Goal: Transaction & Acquisition: Purchase product/service

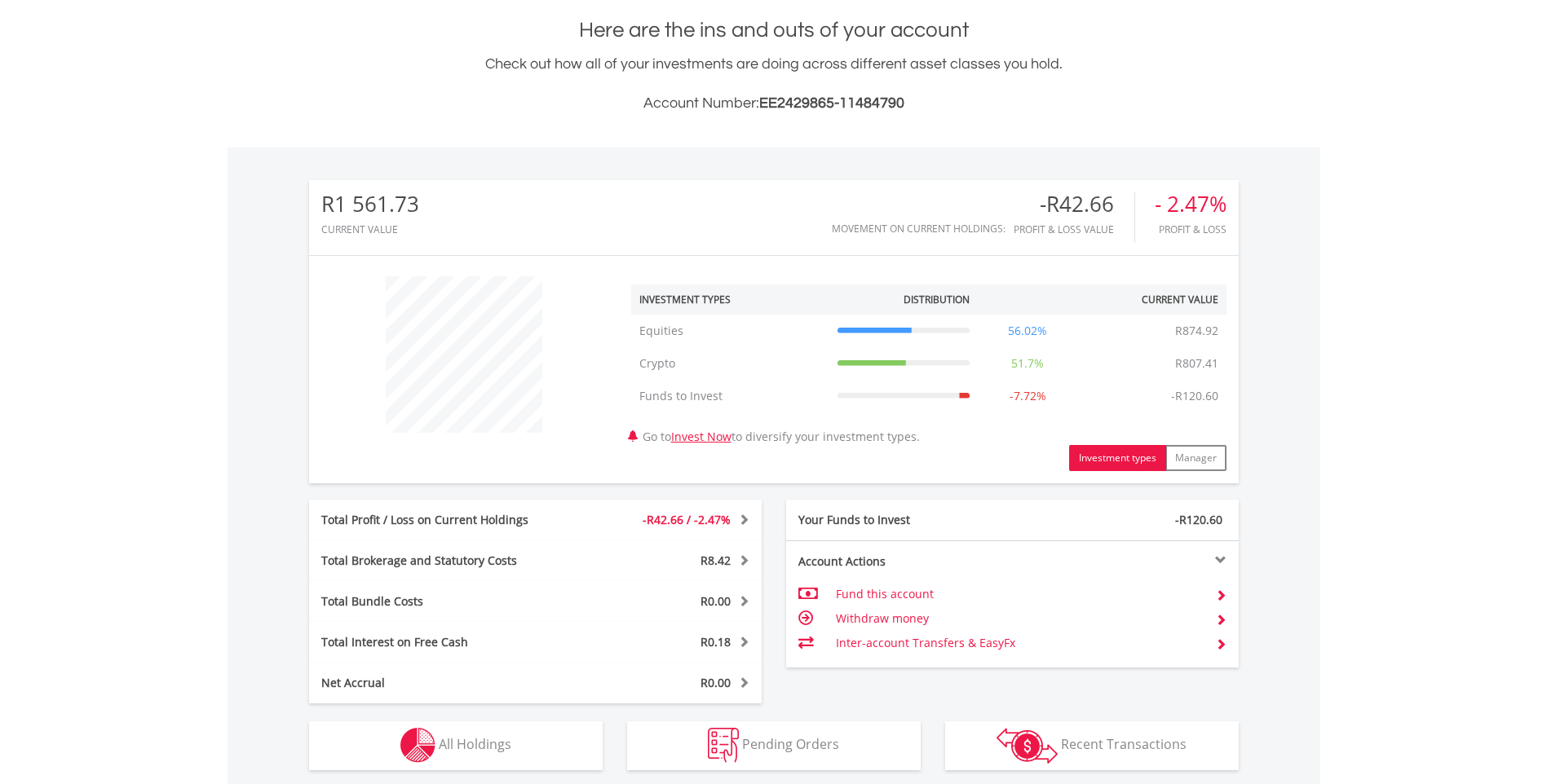
scroll to position [408, 0]
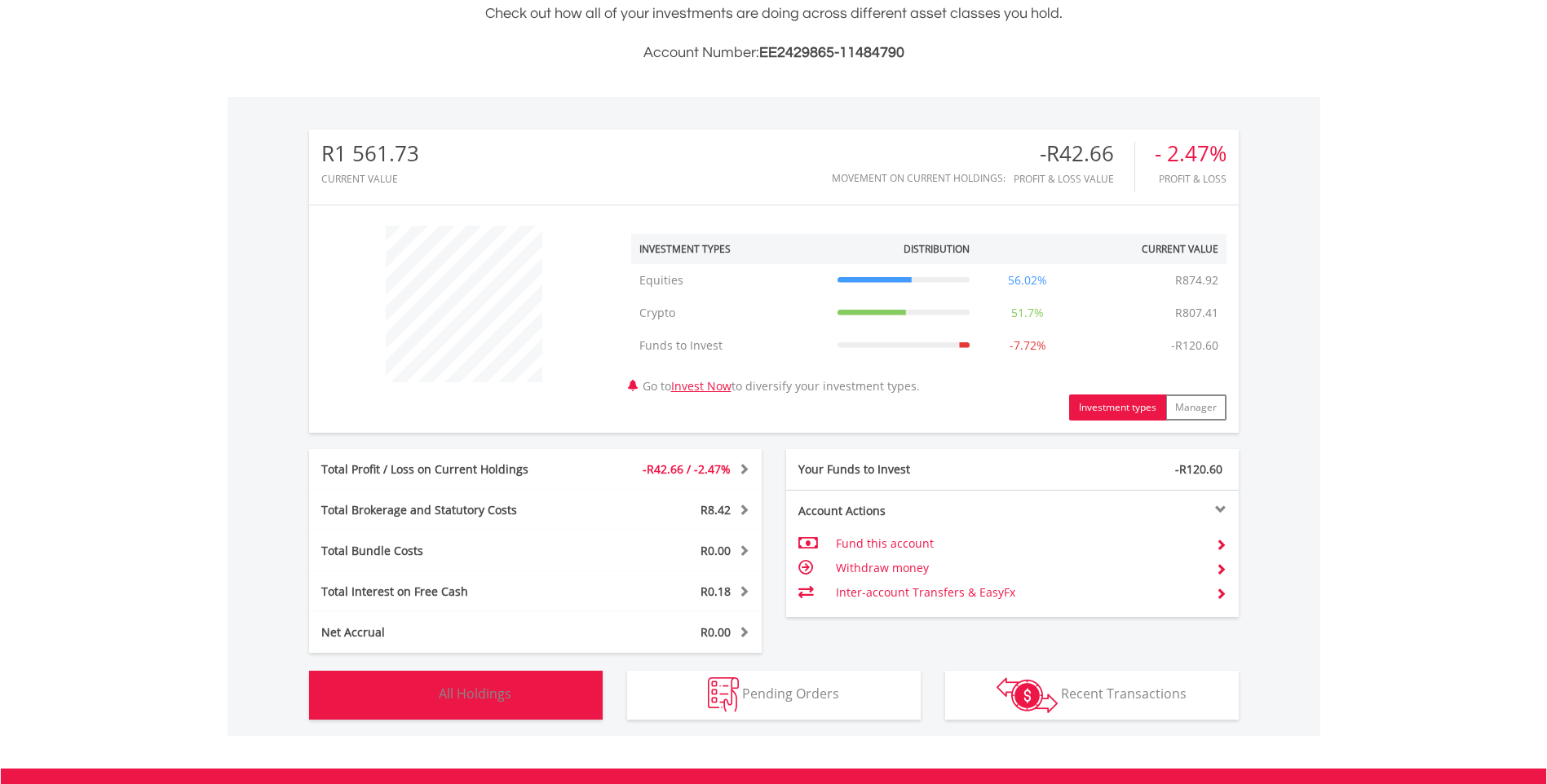
click at [453, 697] on span "All Holdings" at bounding box center [475, 694] width 73 height 17
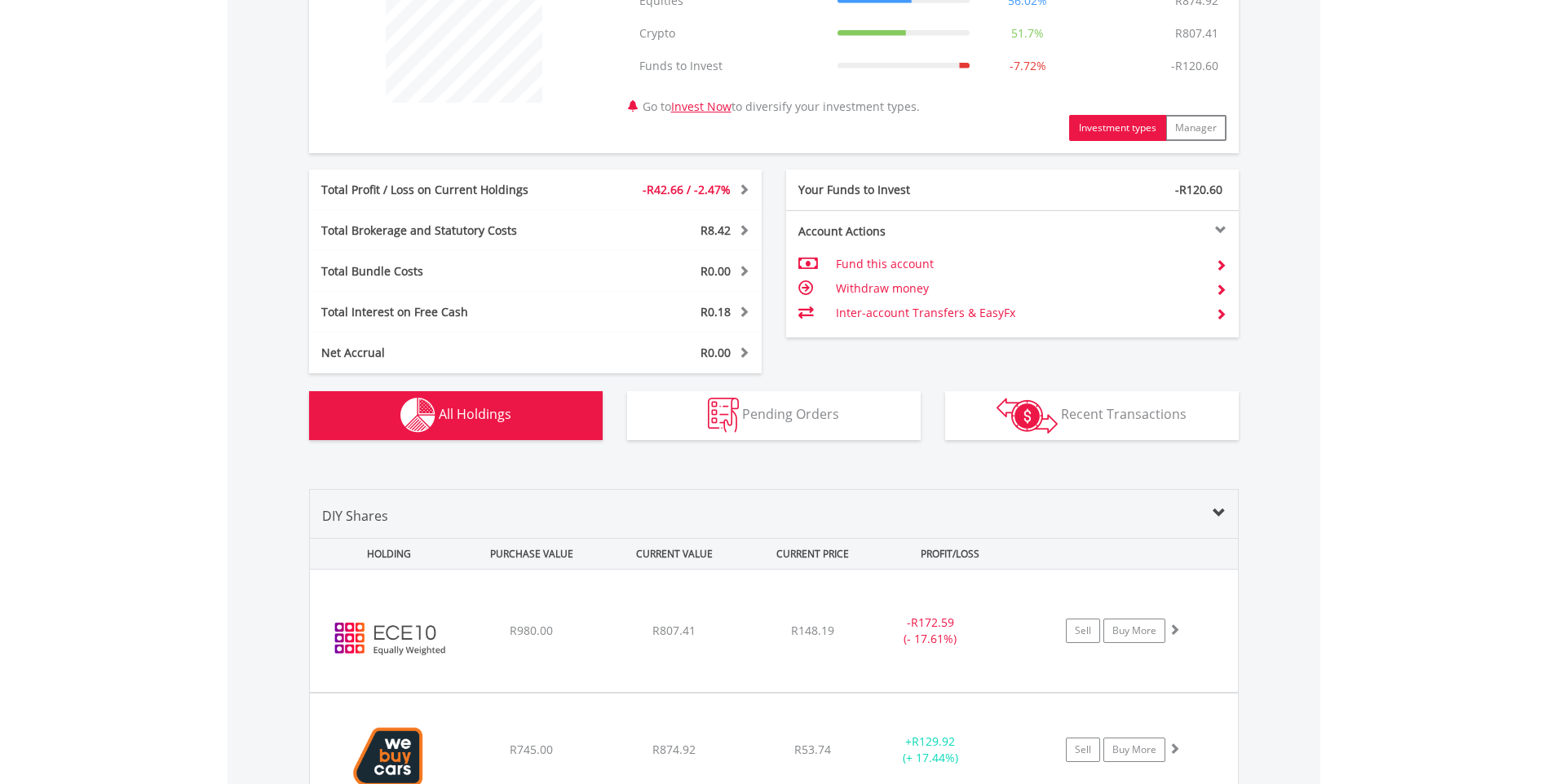
scroll to position [685, 0]
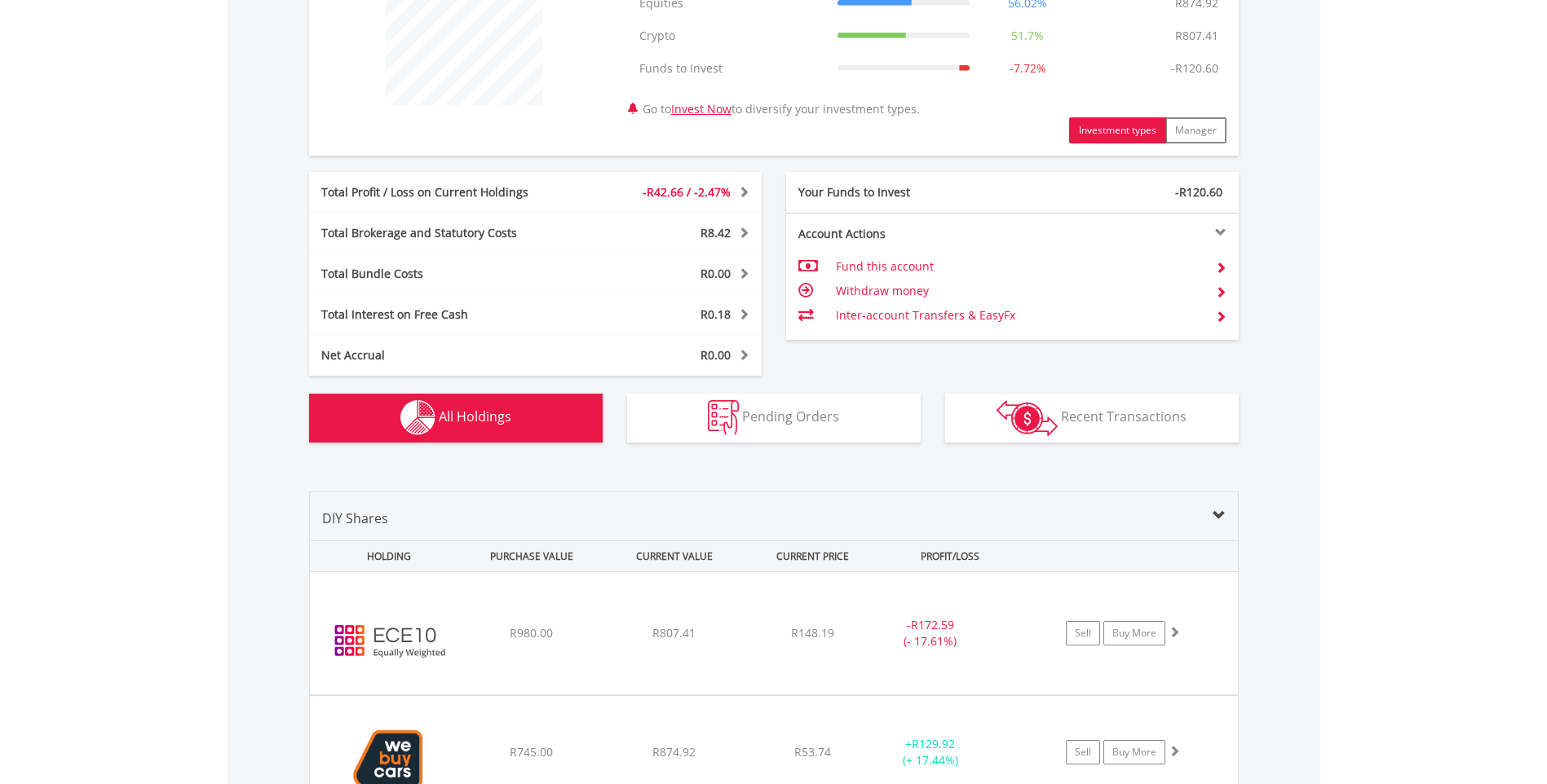
click at [868, 266] on td "Fund this account" at bounding box center [1018, 266] width 366 height 24
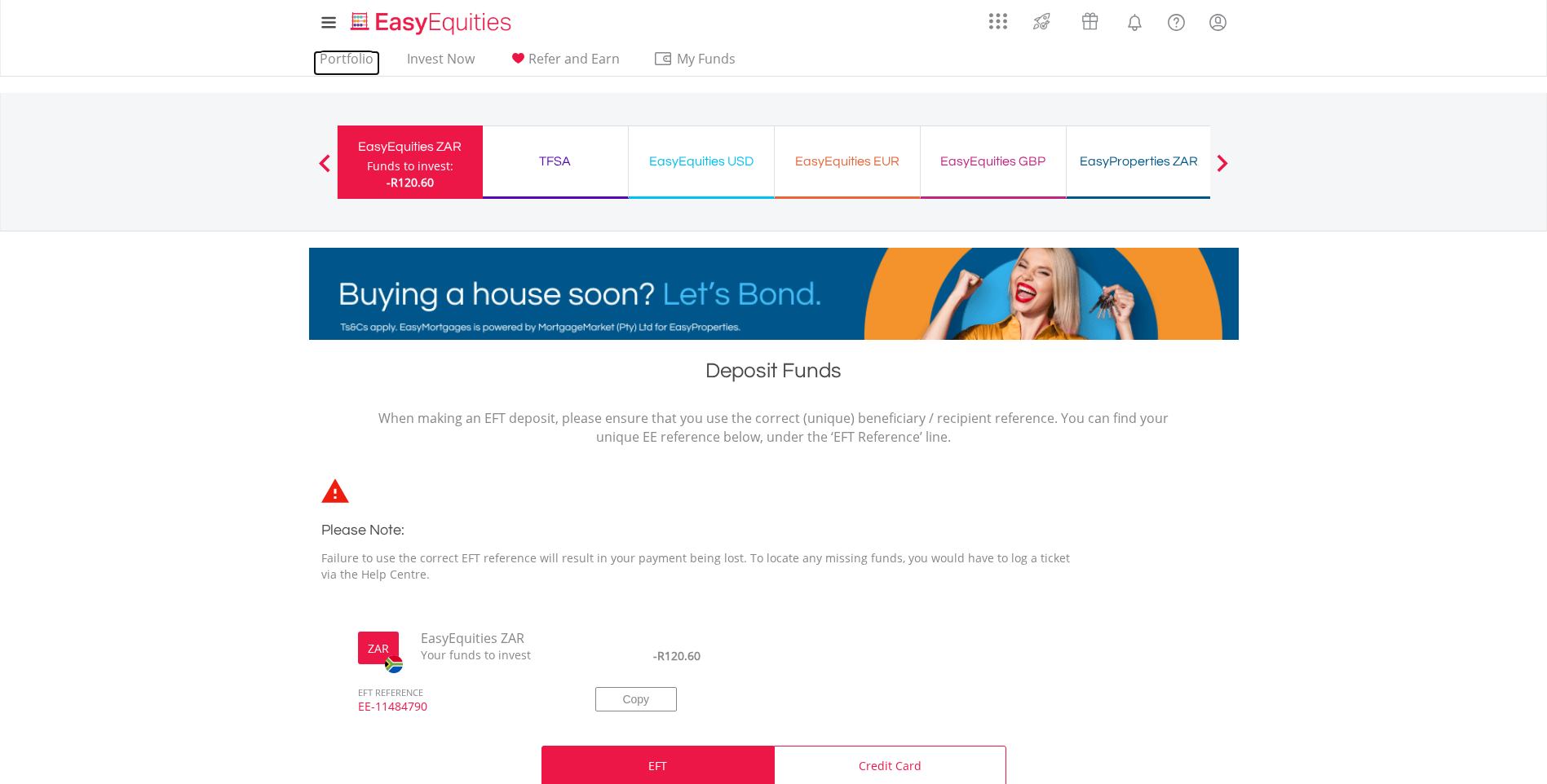
click at [346, 61] on link "Portfolio" at bounding box center [346, 63] width 67 height 25
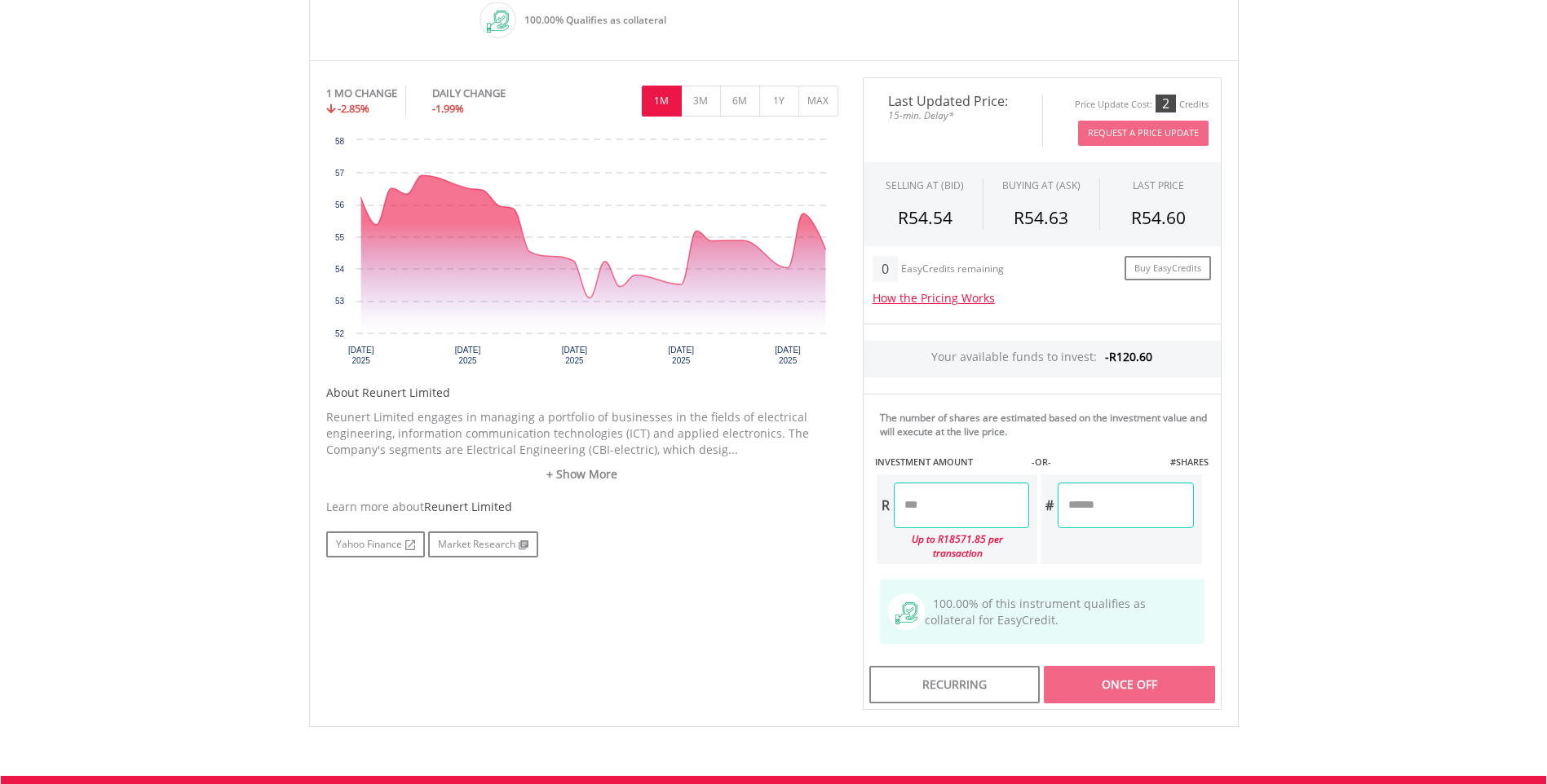
scroll to position [489, 0]
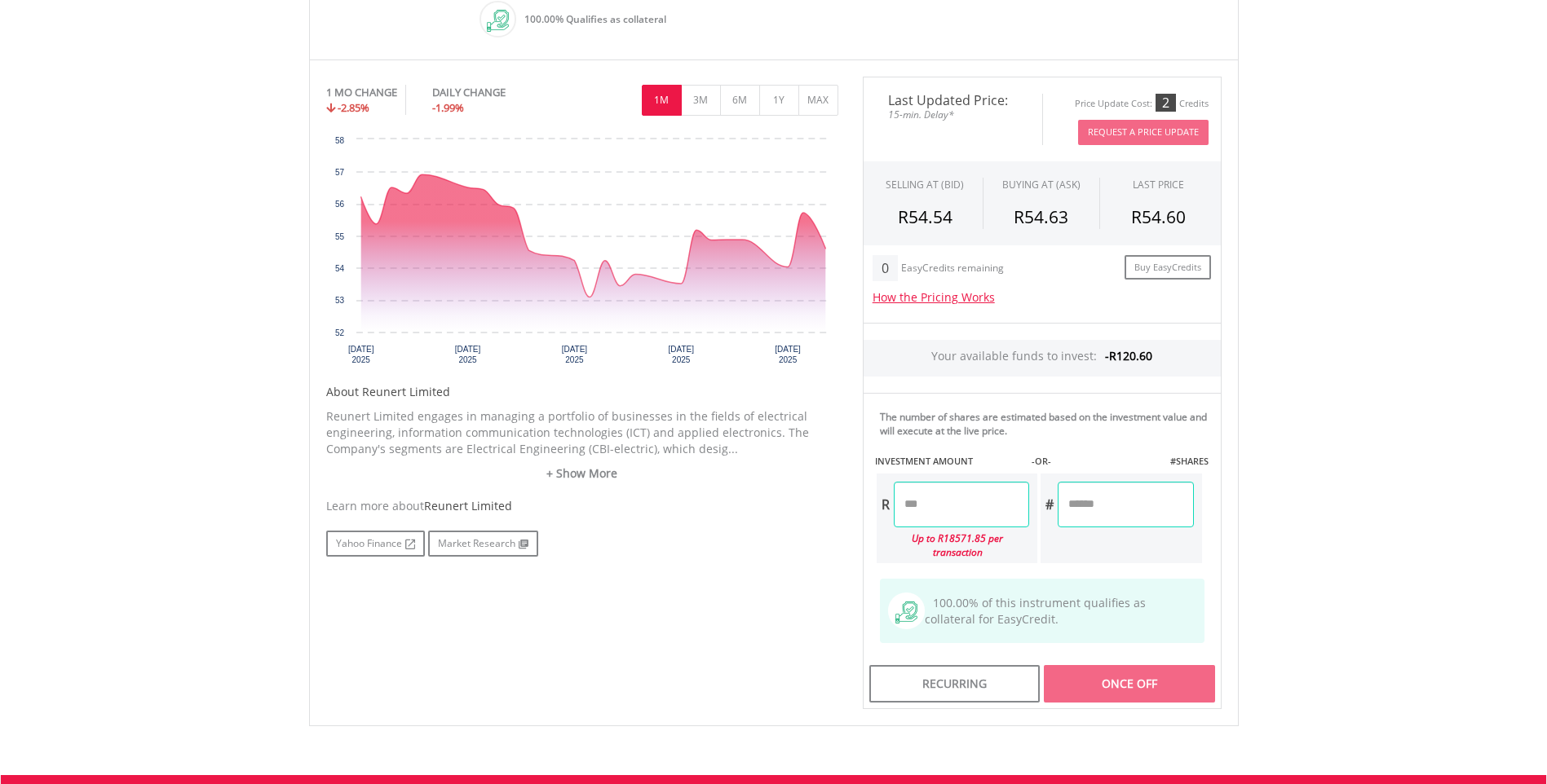
click at [983, 495] on input "number" at bounding box center [961, 505] width 135 height 46
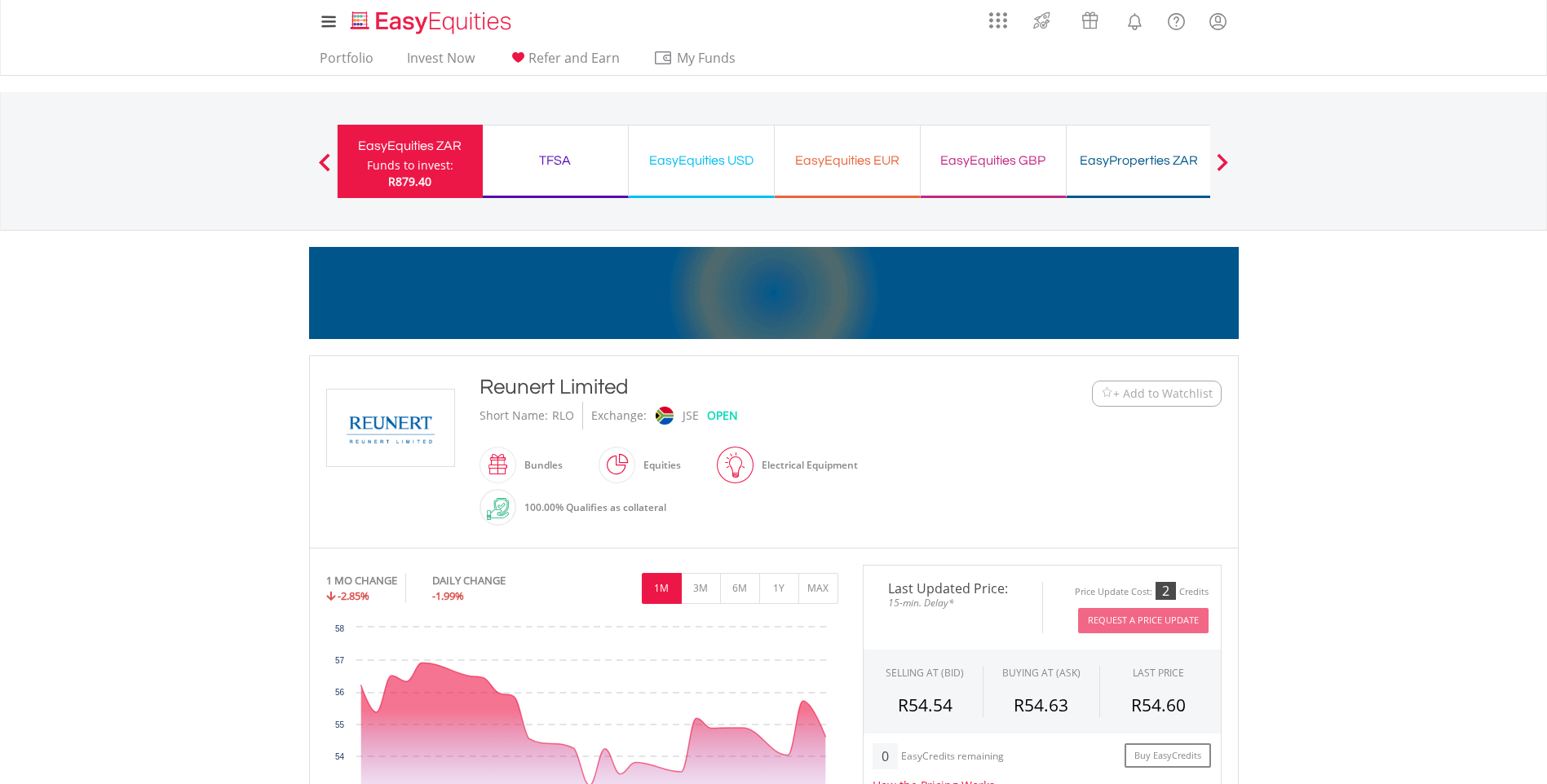
scroll to position [0, 0]
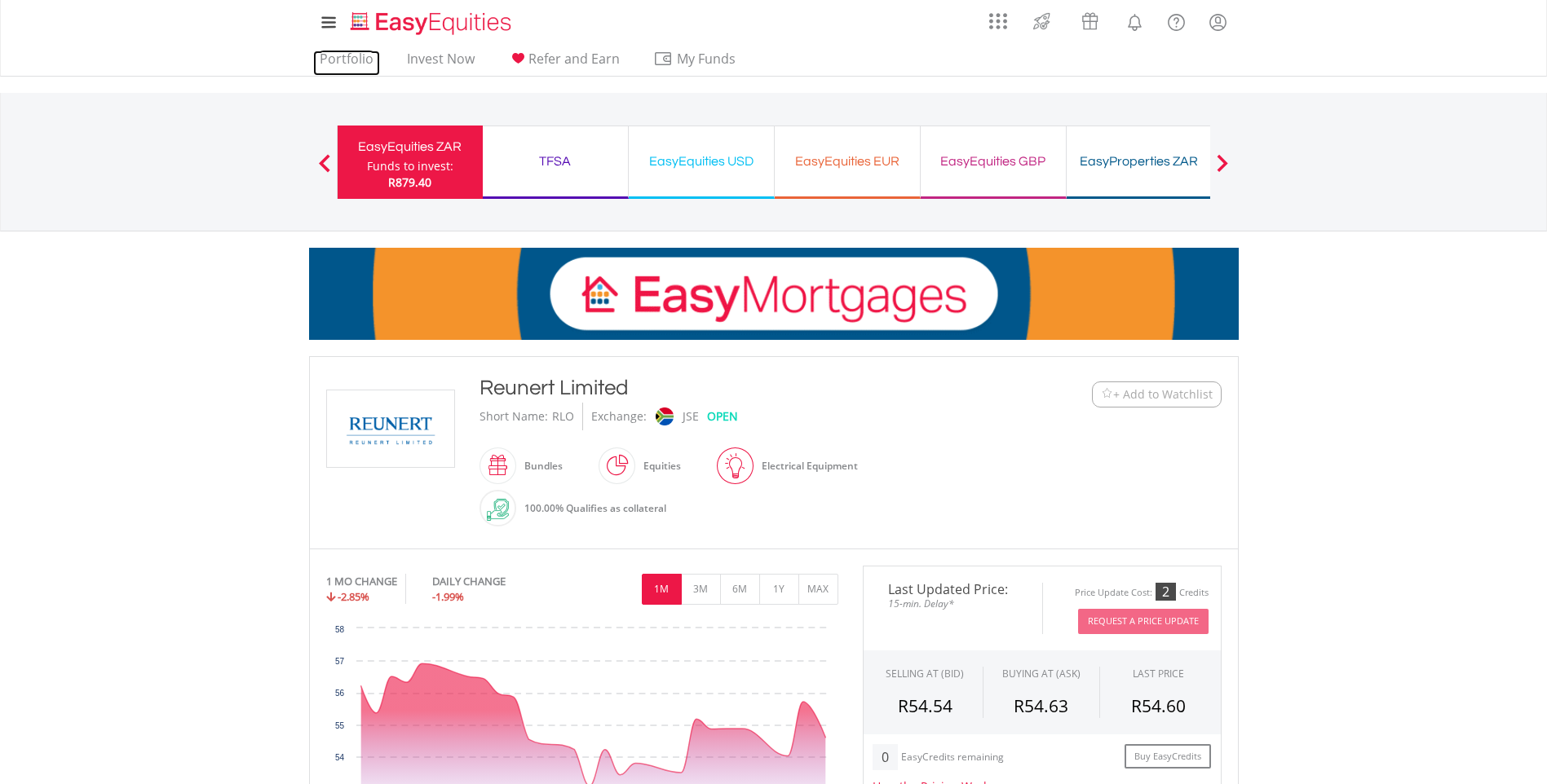
click at [346, 53] on link "Portfolio" at bounding box center [346, 63] width 67 height 25
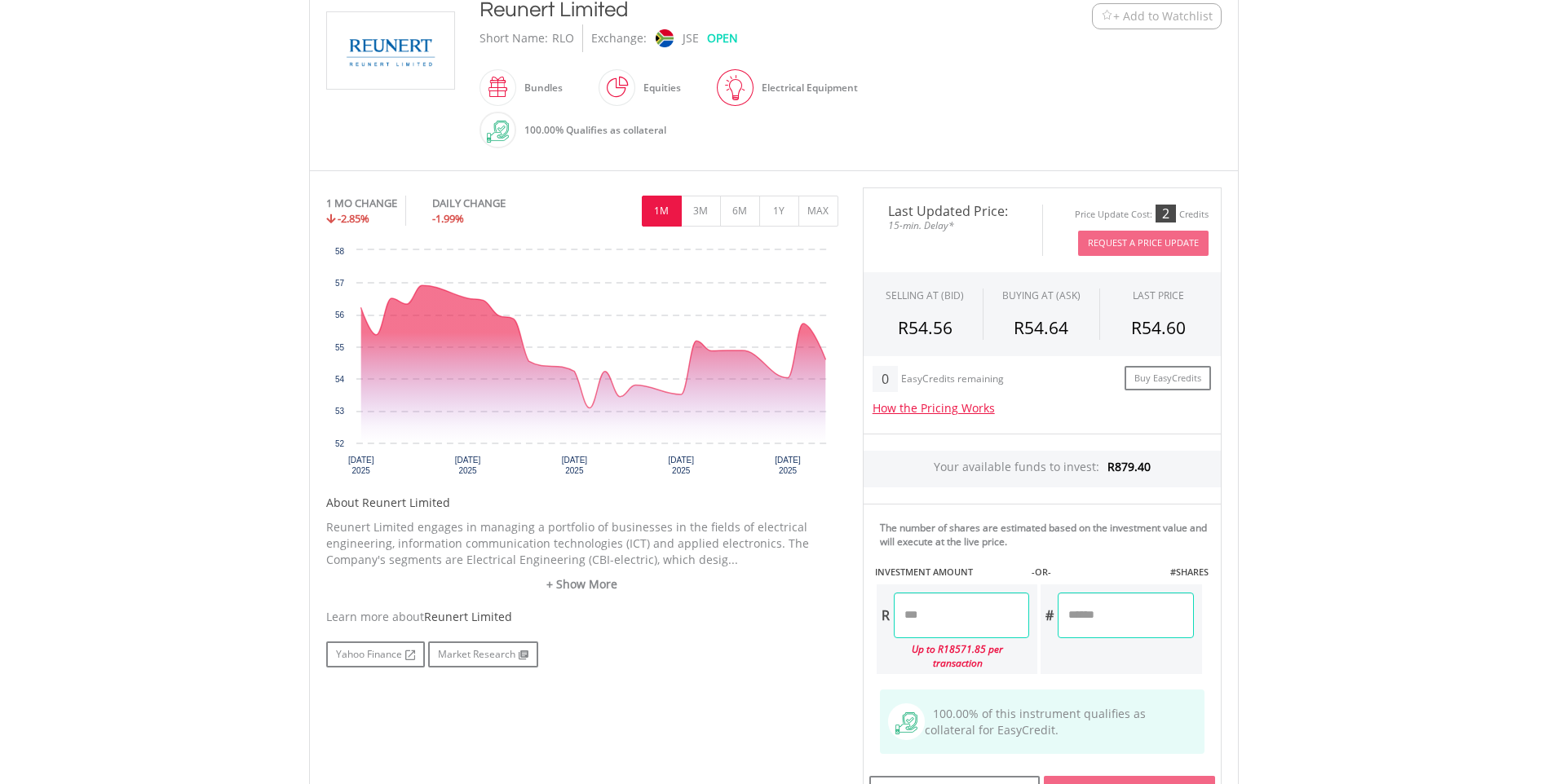
scroll to position [408, 0]
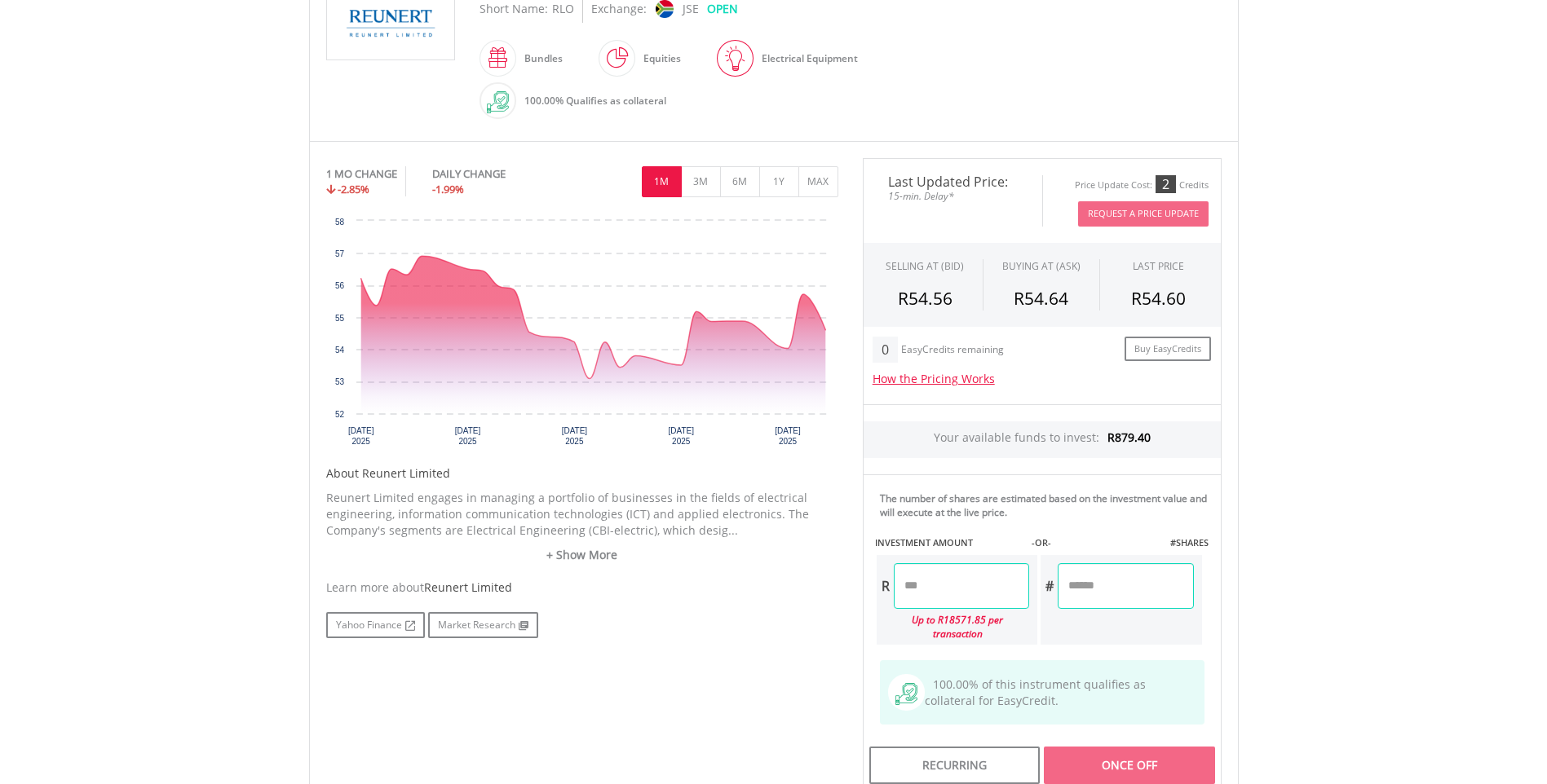
click at [948, 579] on input "number" at bounding box center [961, 586] width 135 height 46
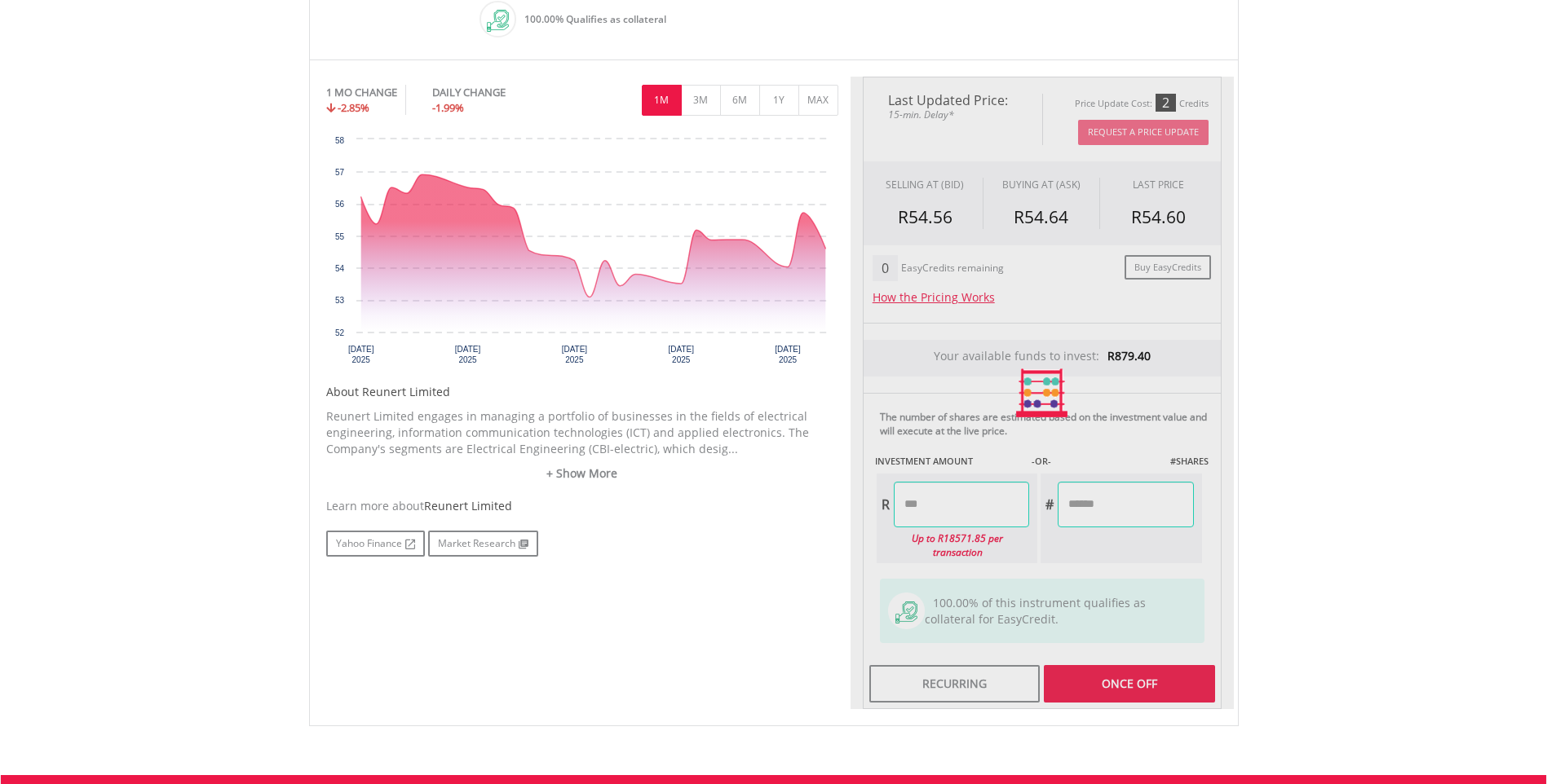
click at [1065, 557] on div "Last Updated Price: 15-min. Delay* Price Update Cost: 2 Credits Request A Price…" at bounding box center [1041, 393] width 383 height 634
type input "******"
type input "*******"
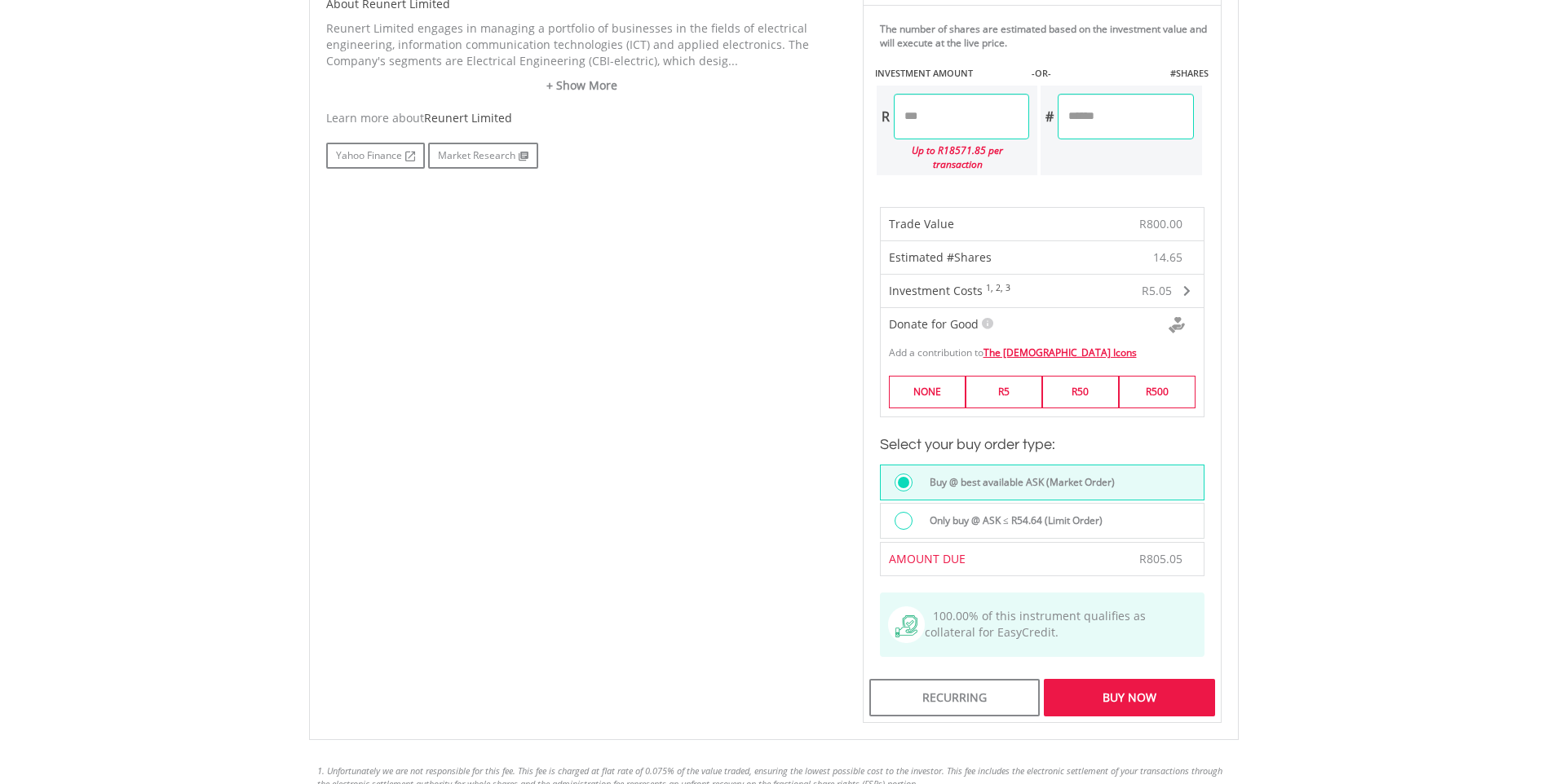
scroll to position [897, 0]
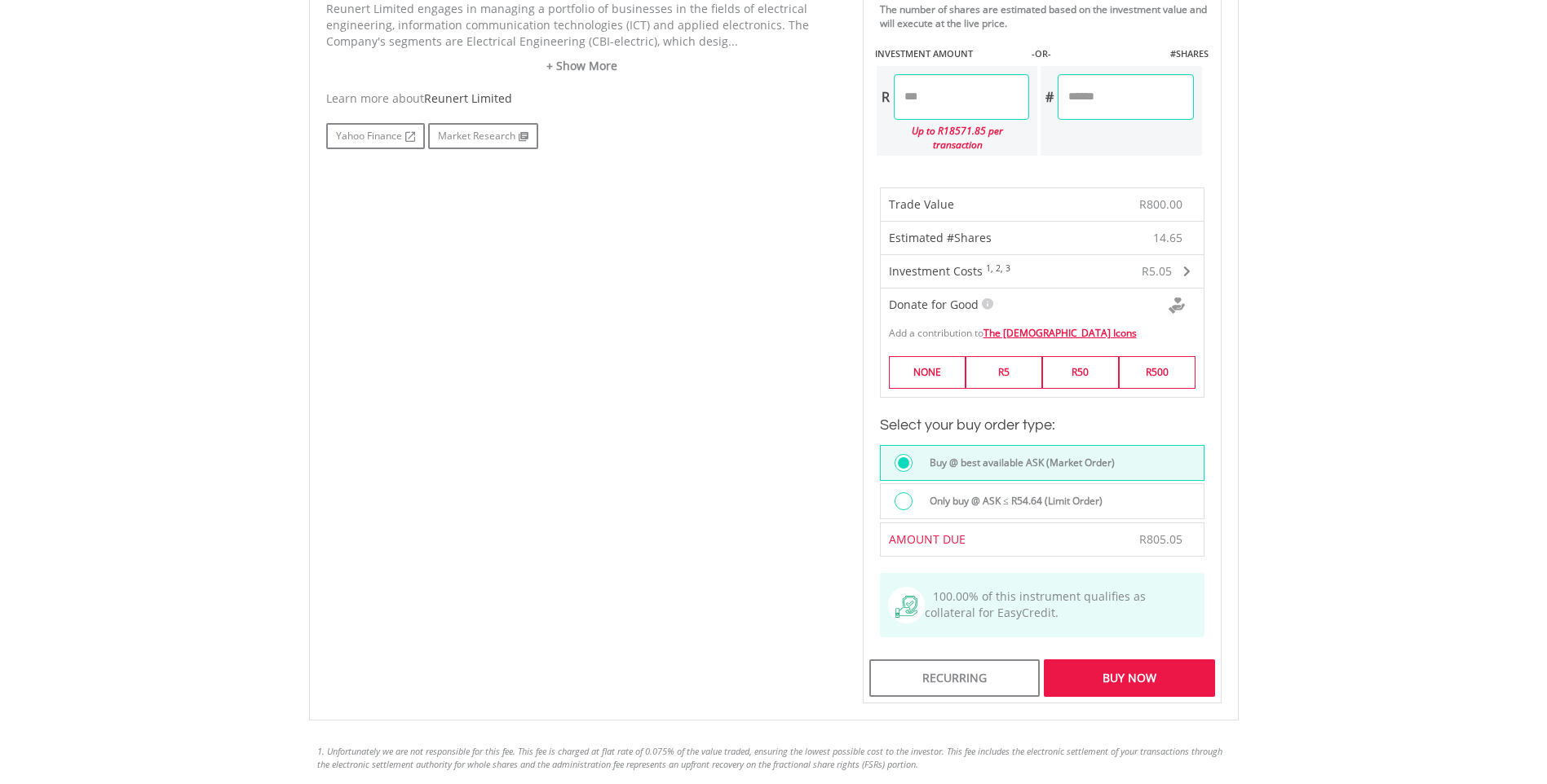
click at [1144, 671] on div "Buy Now" at bounding box center [1130, 678] width 171 height 38
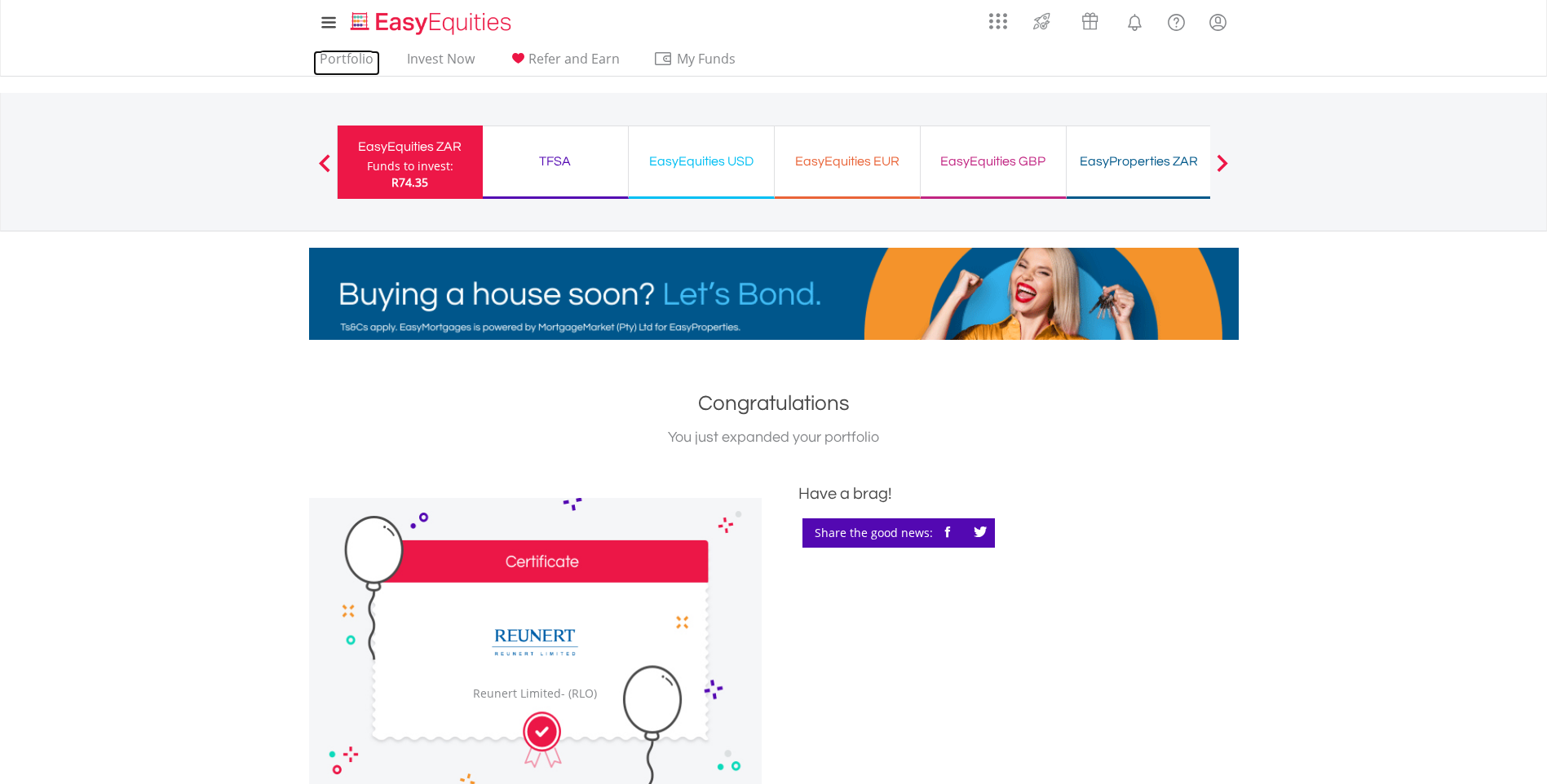
click at [354, 63] on link "Portfolio" at bounding box center [346, 63] width 67 height 25
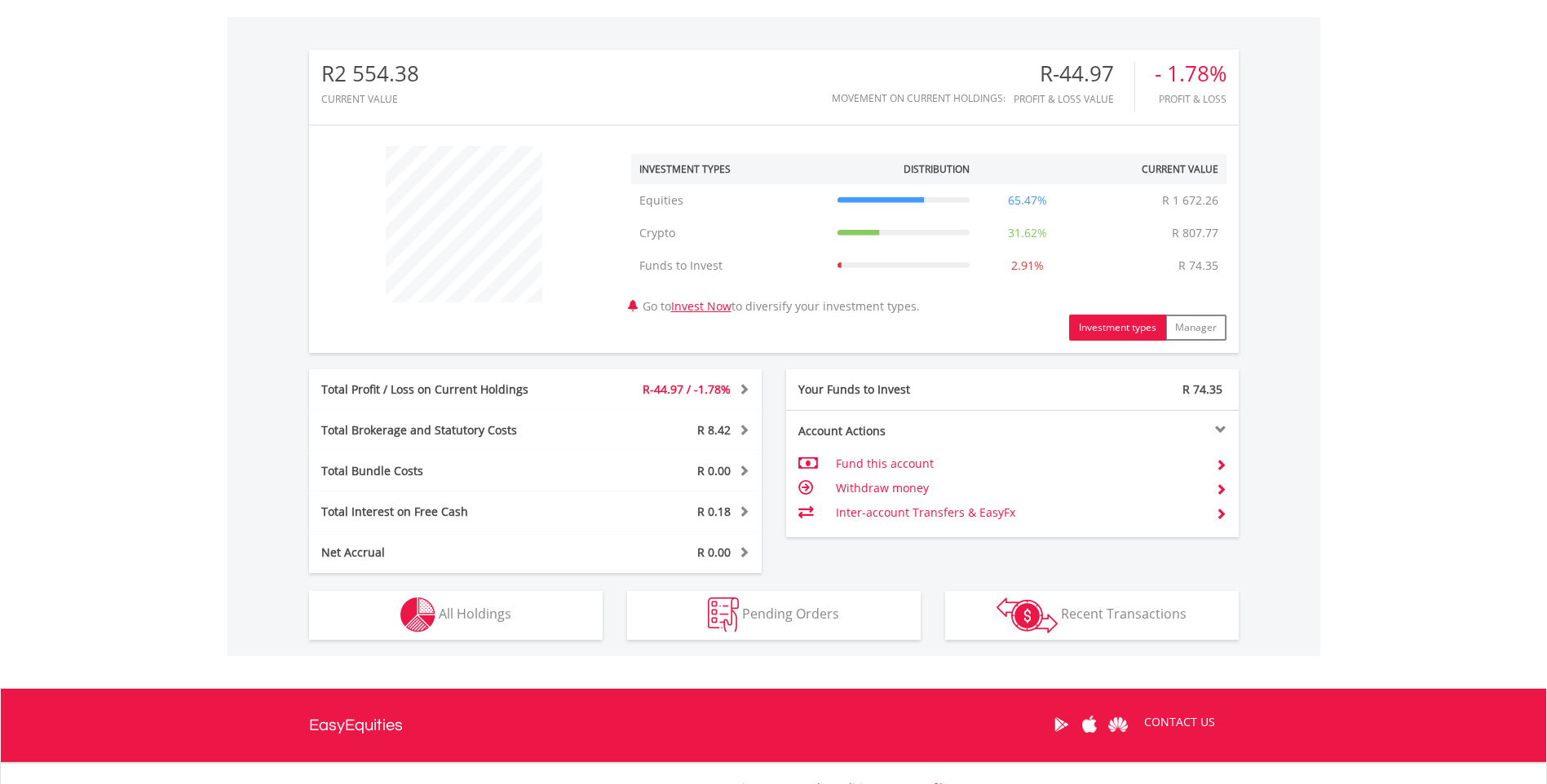
scroll to position [489, 0]
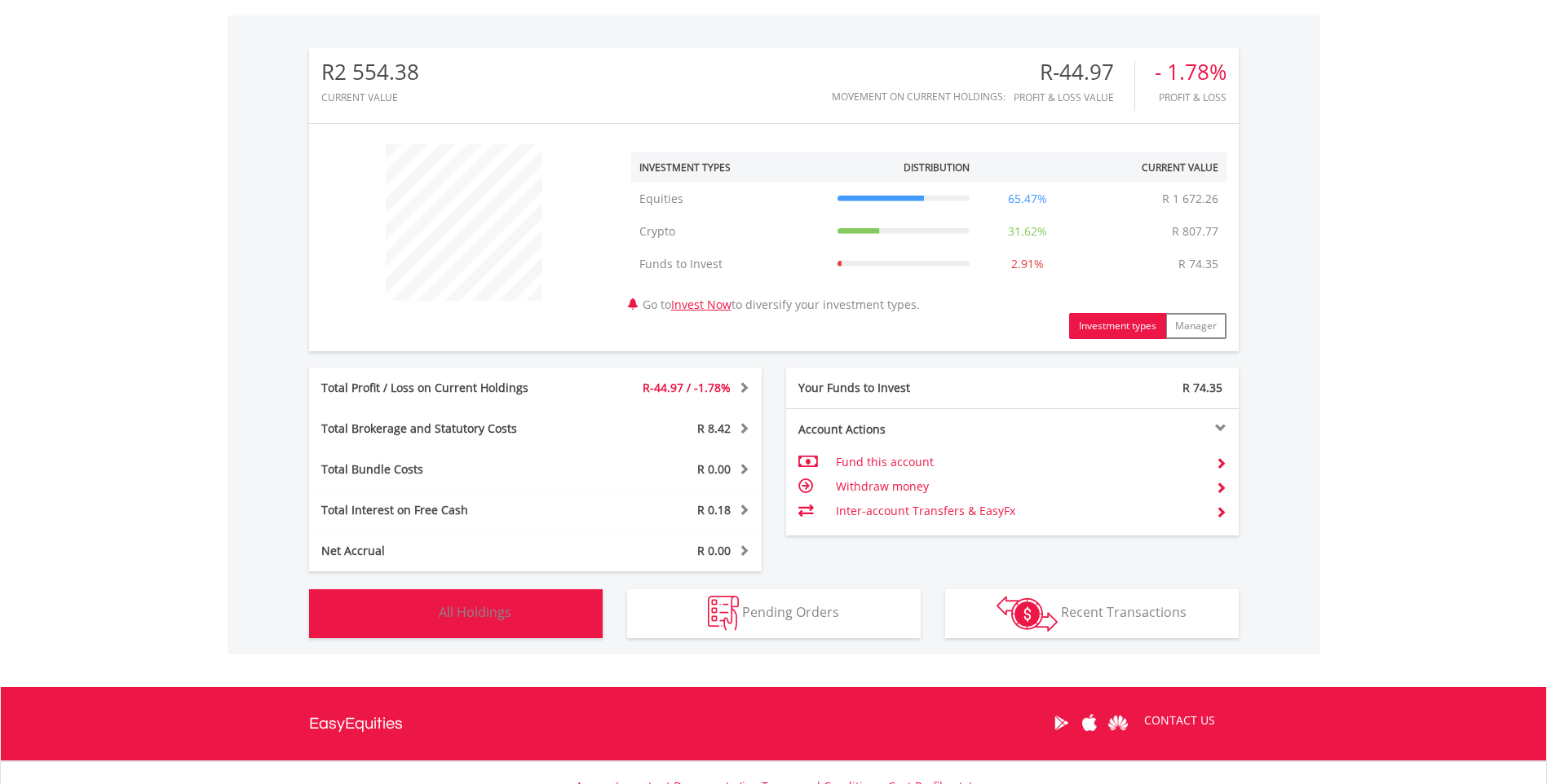
click at [483, 603] on button "Holdings All Holdings" at bounding box center [455, 614] width 294 height 49
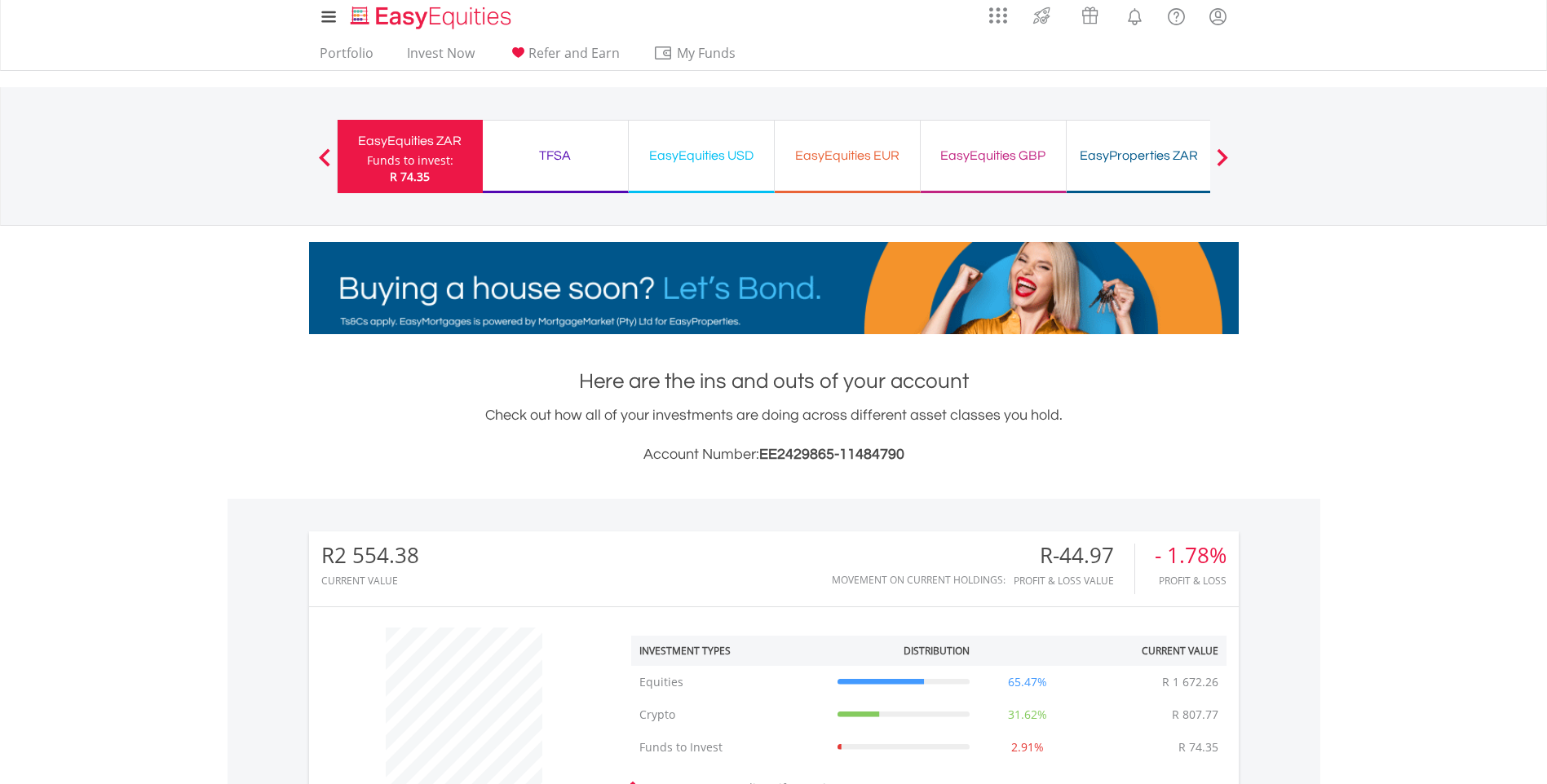
scroll to position [0, 0]
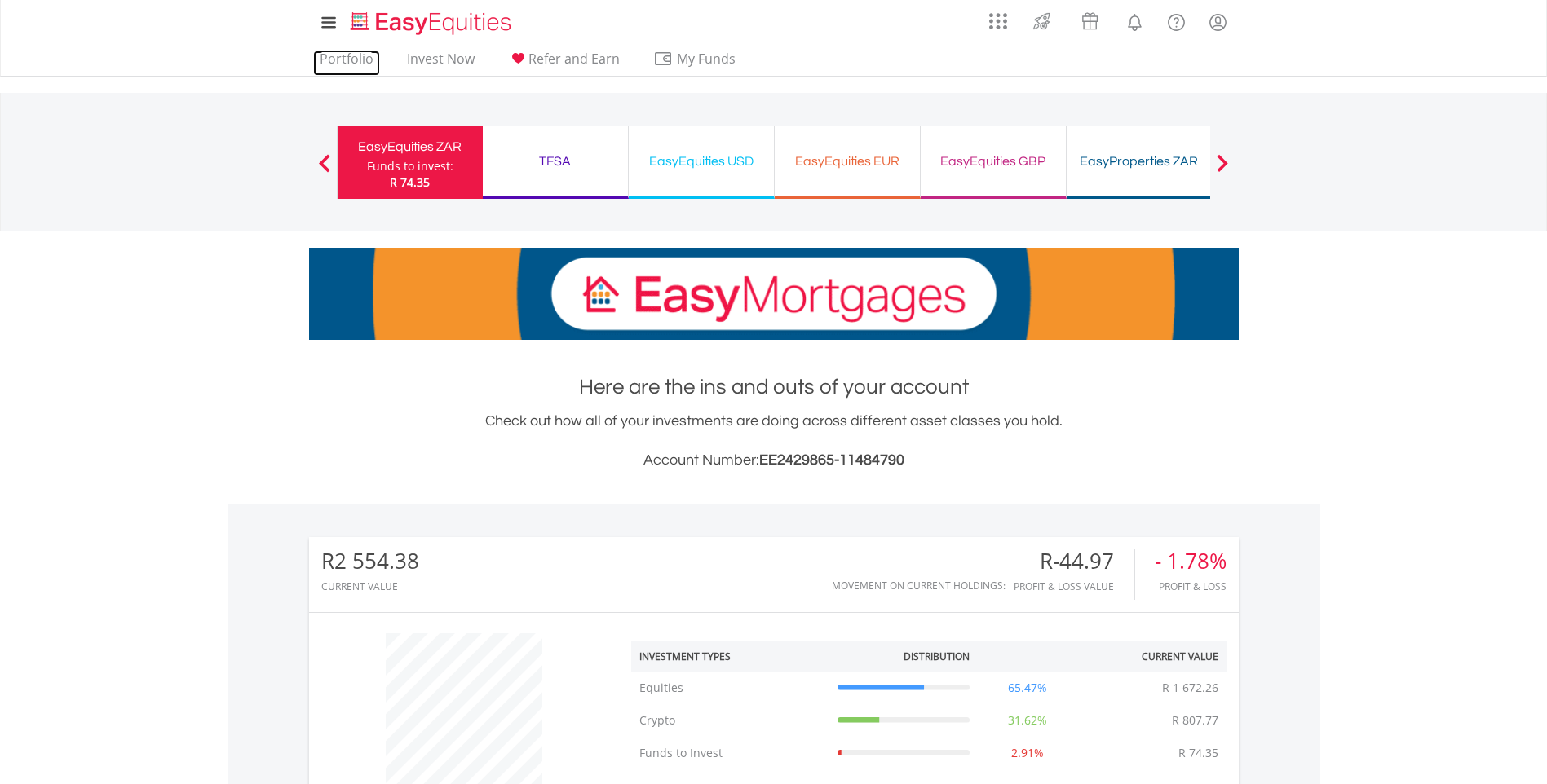
click at [354, 59] on link "Portfolio" at bounding box center [346, 63] width 67 height 25
